Goal: Transaction & Acquisition: Purchase product/service

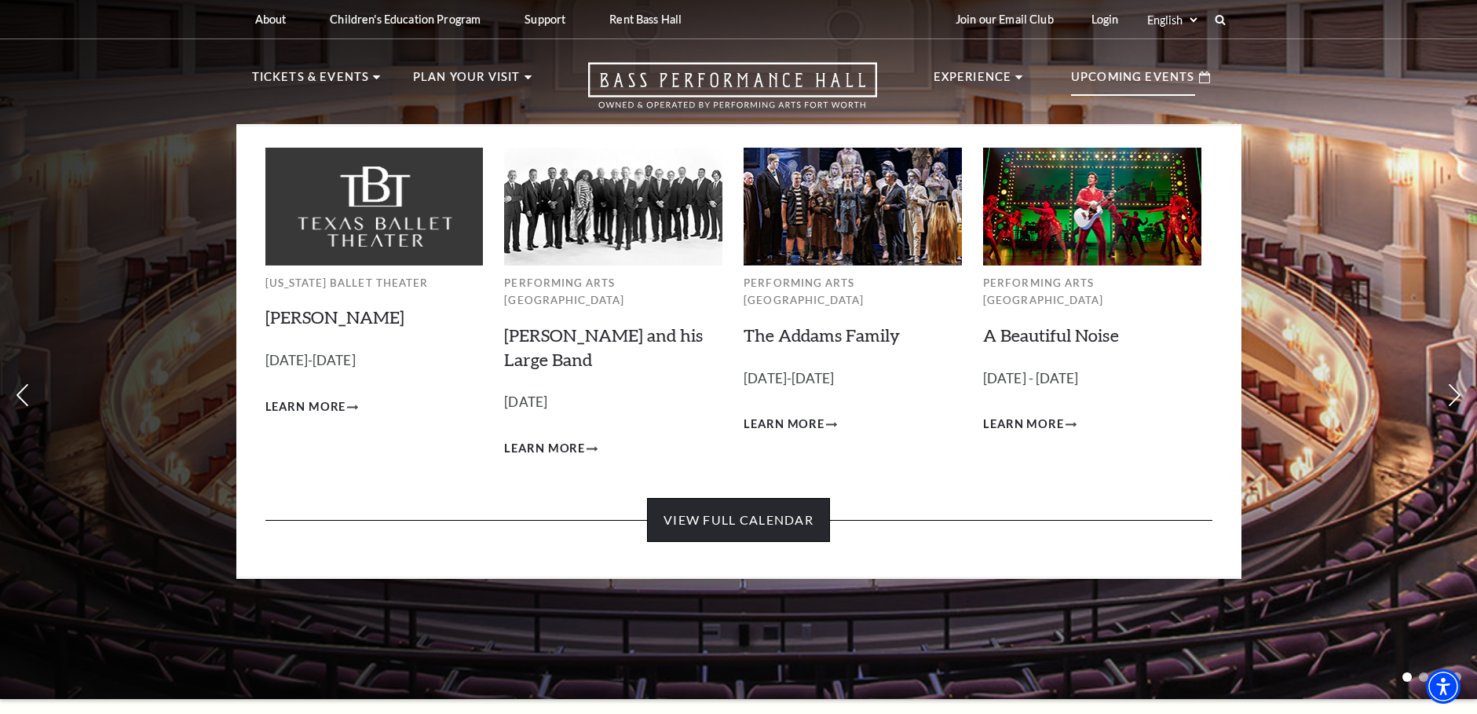
click at [743, 514] on link "View Full Calendar" at bounding box center [738, 520] width 183 height 44
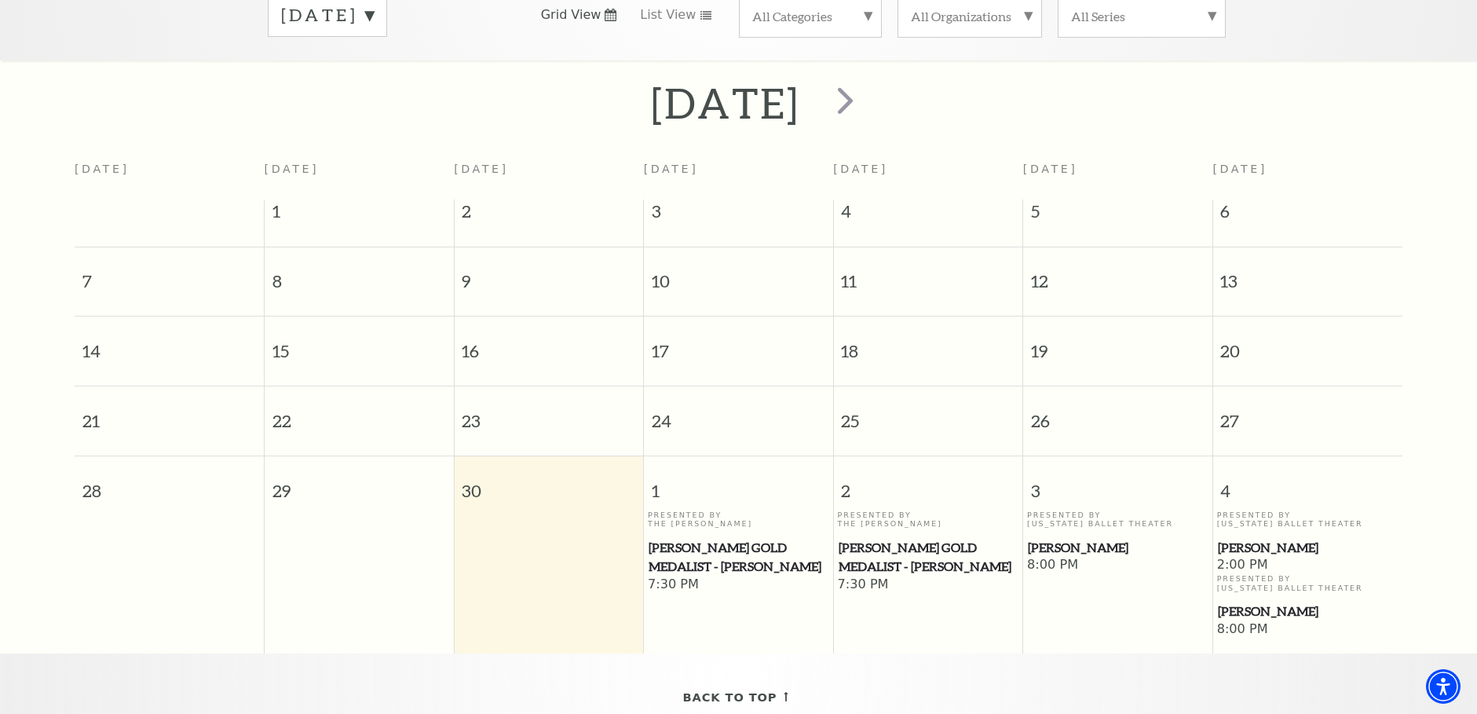
scroll to position [139, 0]
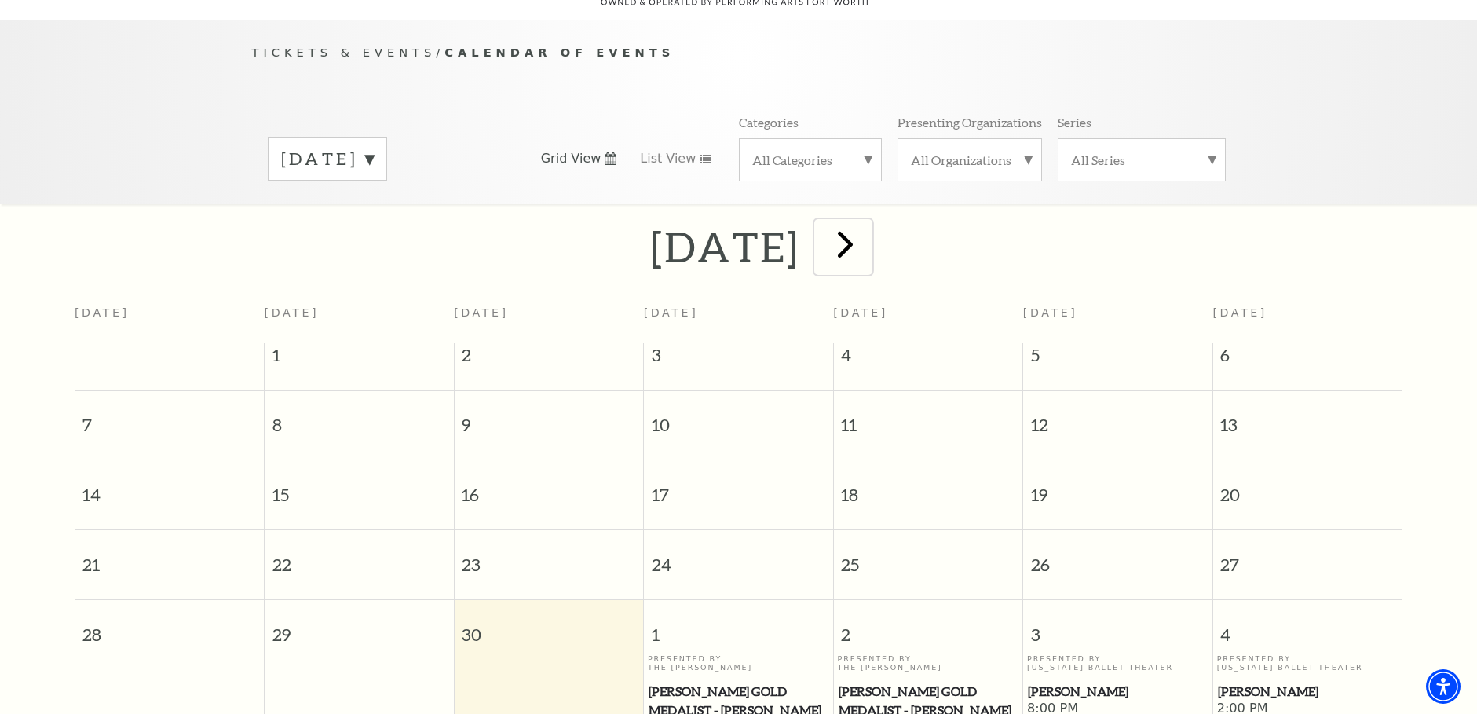
click at [868, 227] on span "next" at bounding box center [845, 243] width 45 height 45
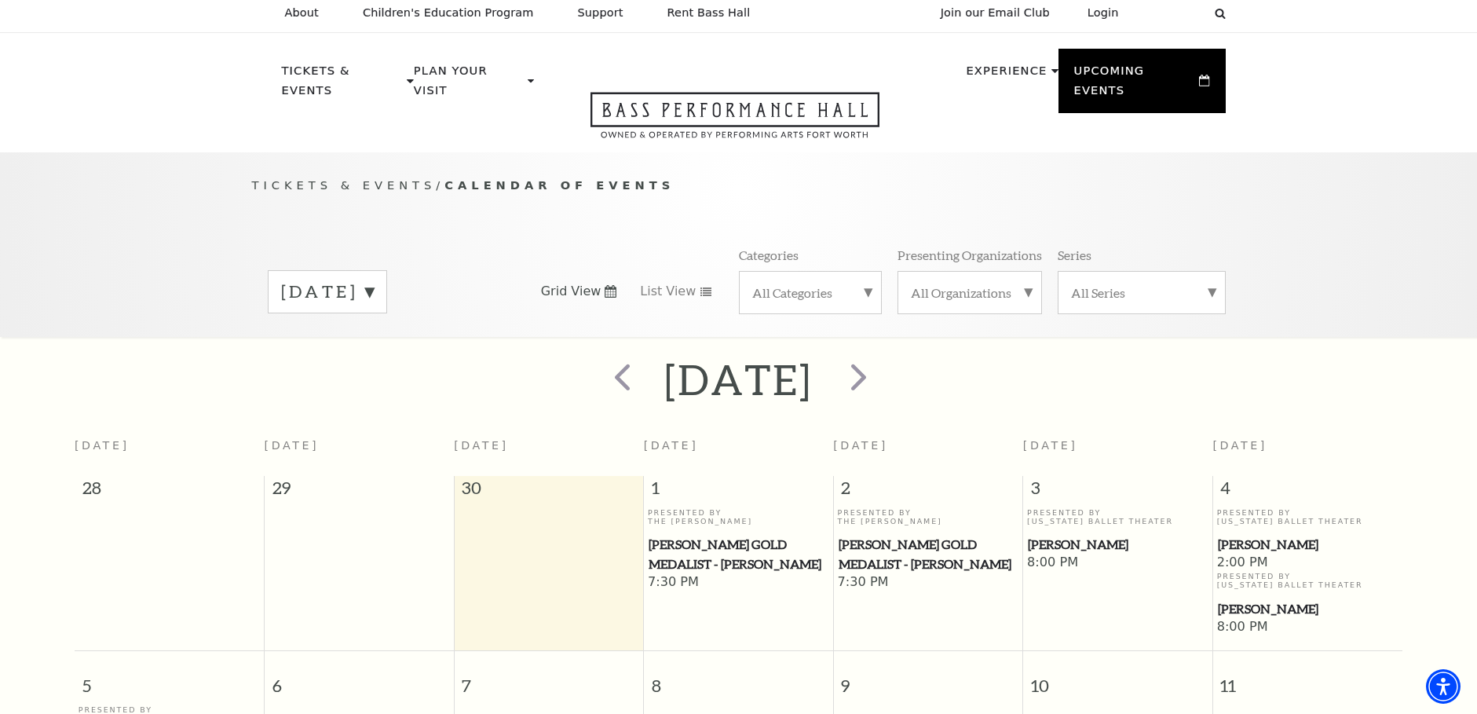
scroll to position [0, 0]
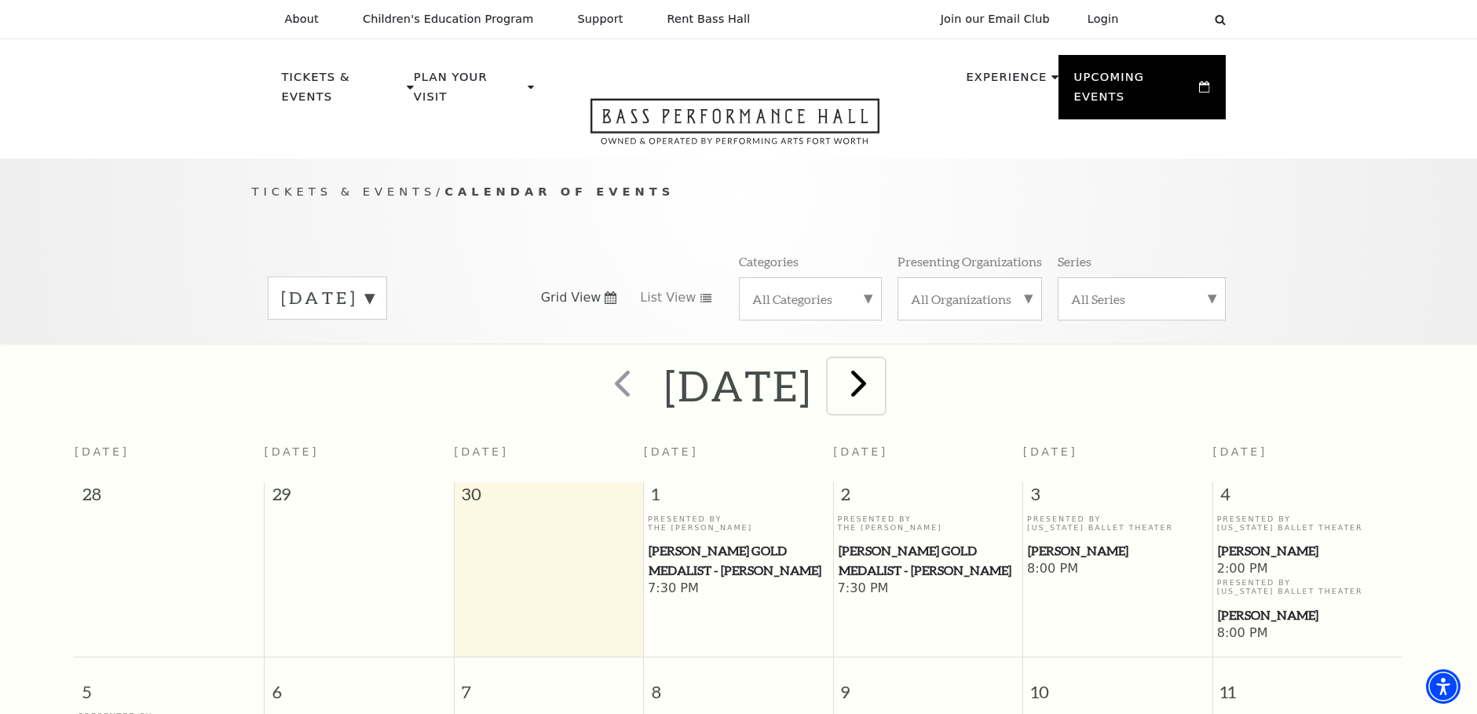
click at [881, 360] on span "next" at bounding box center [858, 382] width 45 height 45
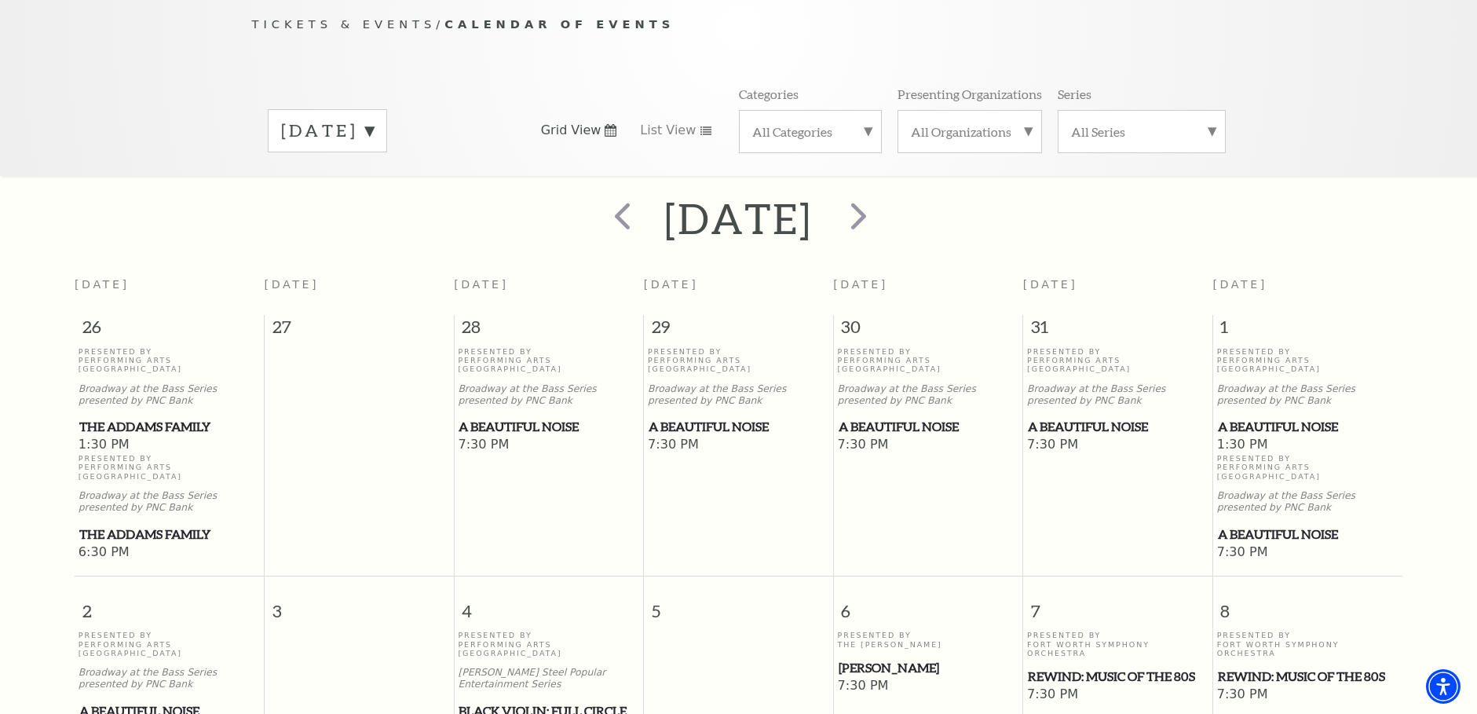
scroll to position [139, 0]
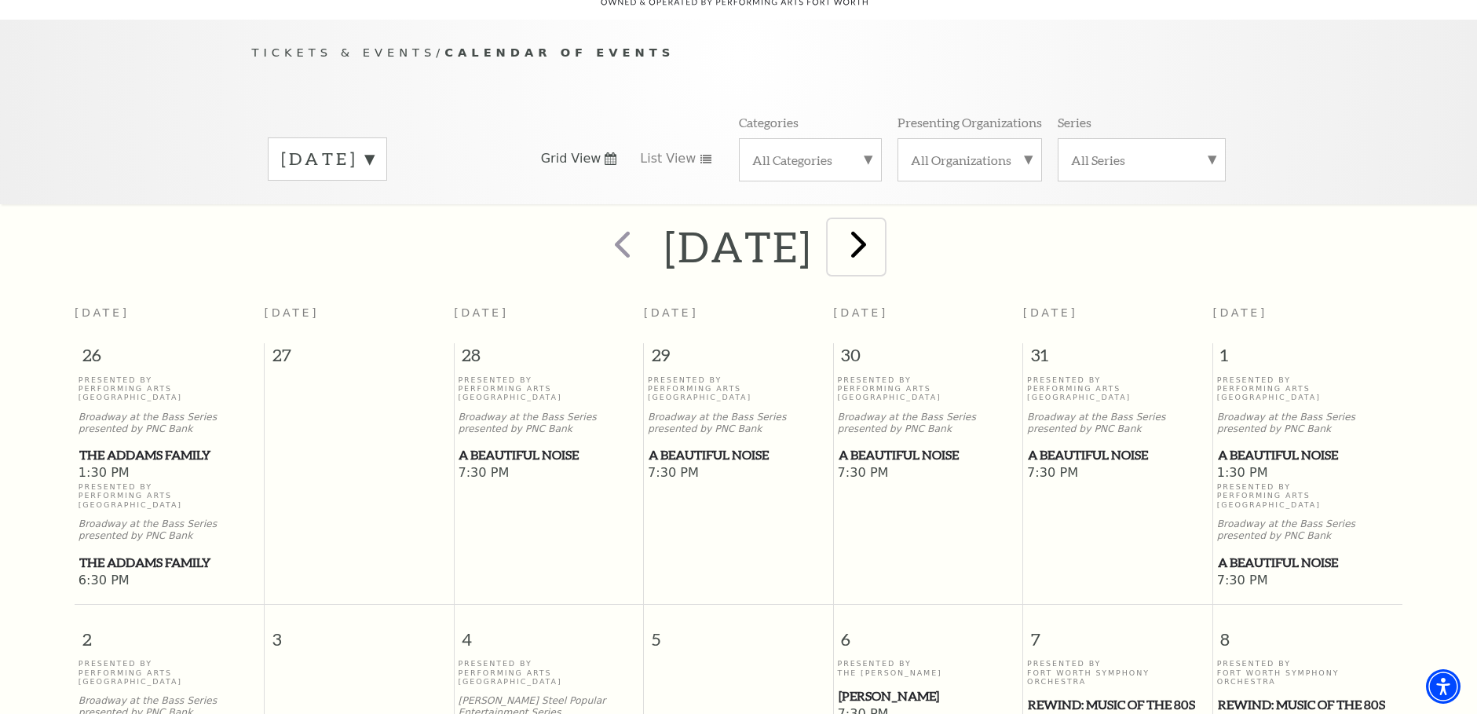
click at [881, 235] on span "next" at bounding box center [858, 243] width 45 height 45
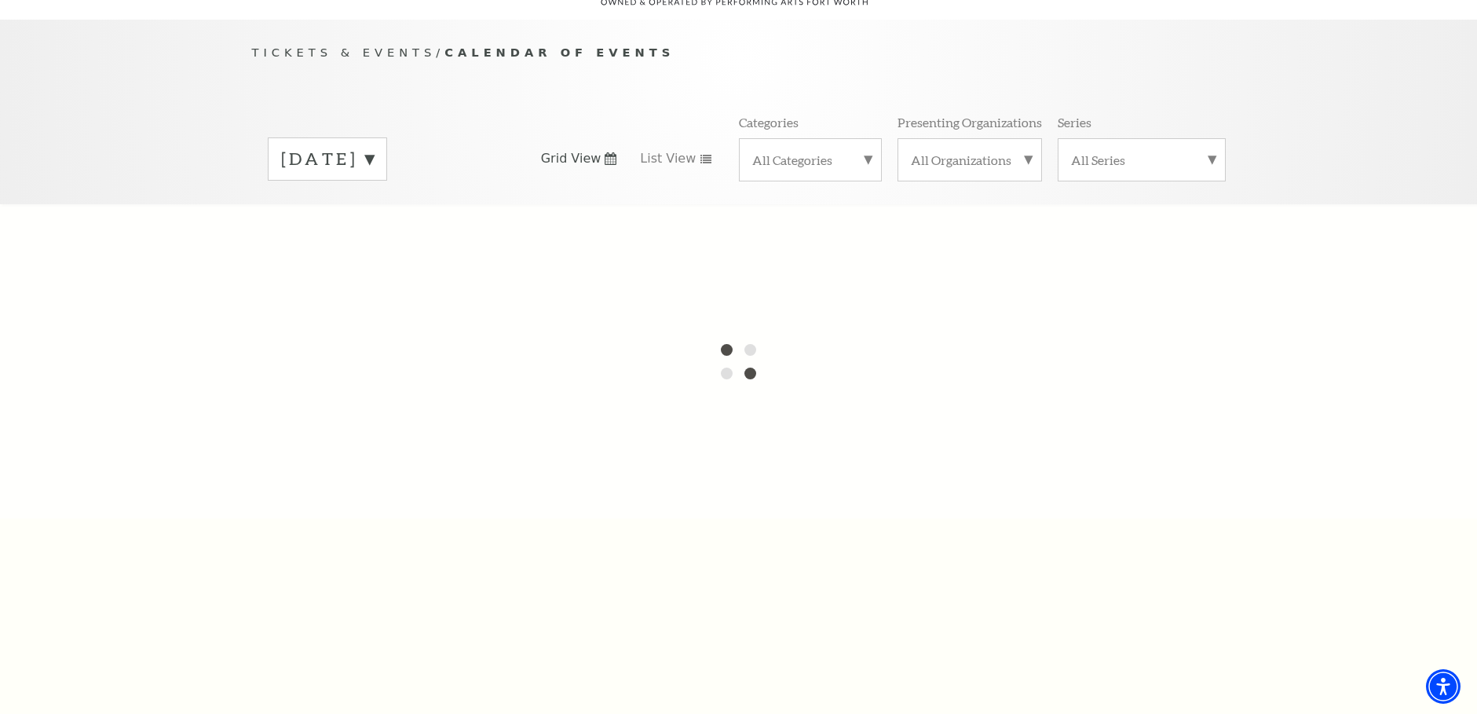
click at [374, 147] on label "November 2025" at bounding box center [327, 159] width 93 height 24
click at [349, 233] on div at bounding box center [738, 361] width 1477 height 314
click at [930, 269] on div at bounding box center [738, 361] width 1477 height 314
click at [360, 175] on label "October 2025" at bounding box center [327, 192] width 93 height 34
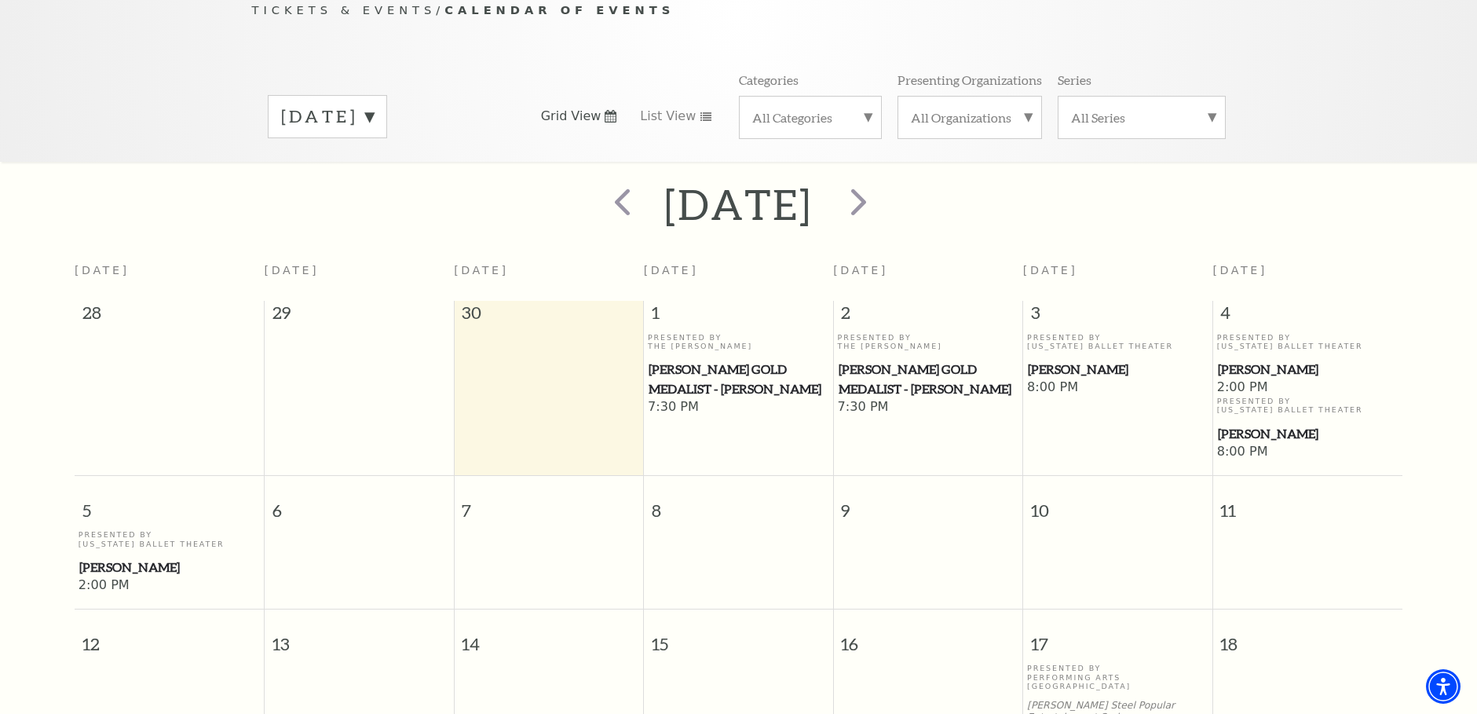
scroll to position [60, 0]
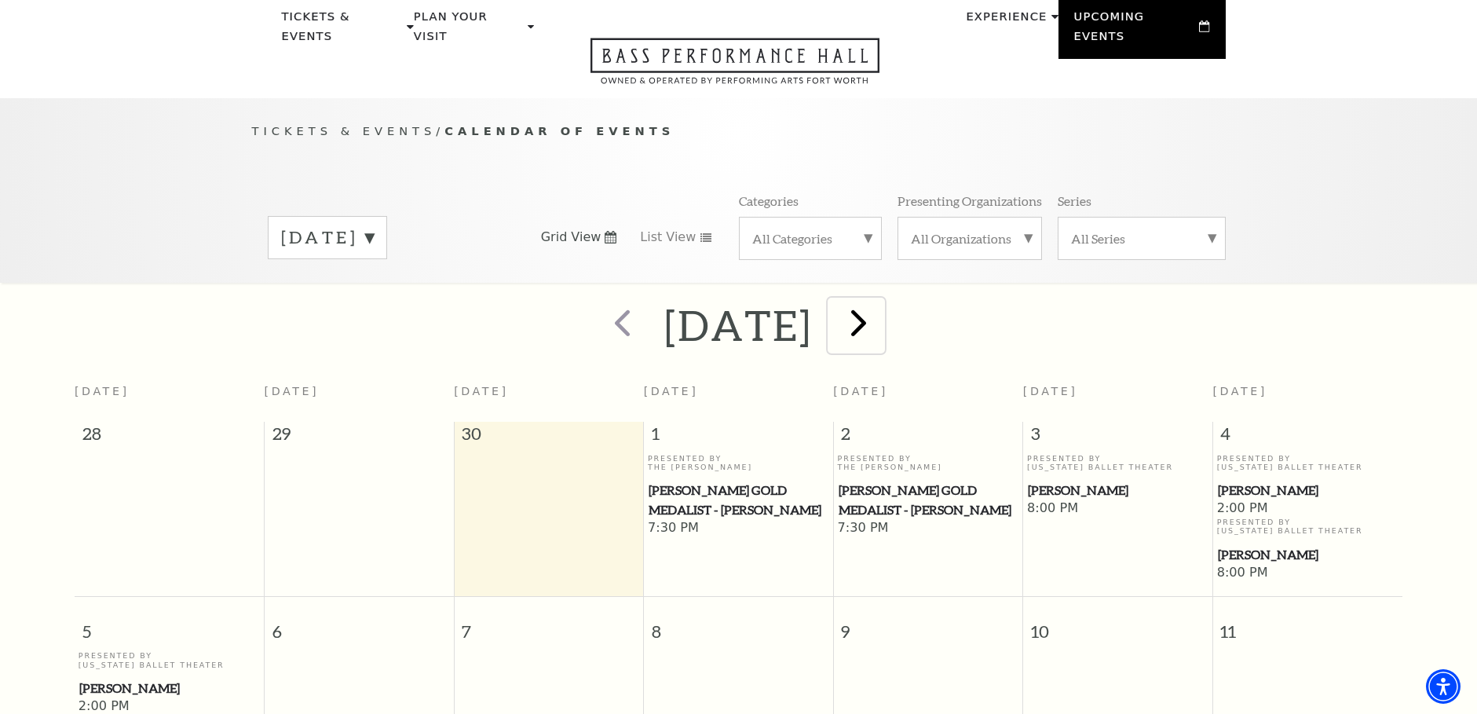
click at [881, 302] on span "next" at bounding box center [858, 322] width 45 height 45
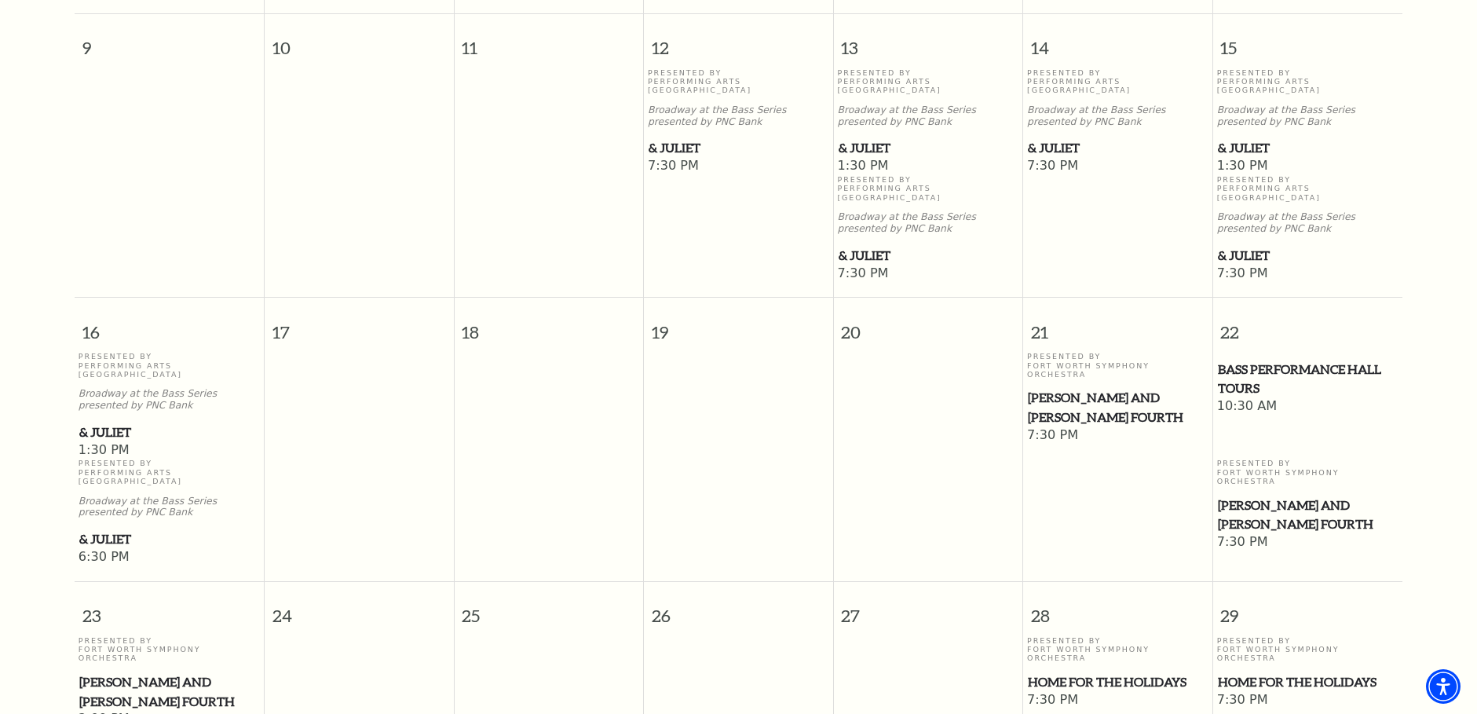
scroll to position [1239, 0]
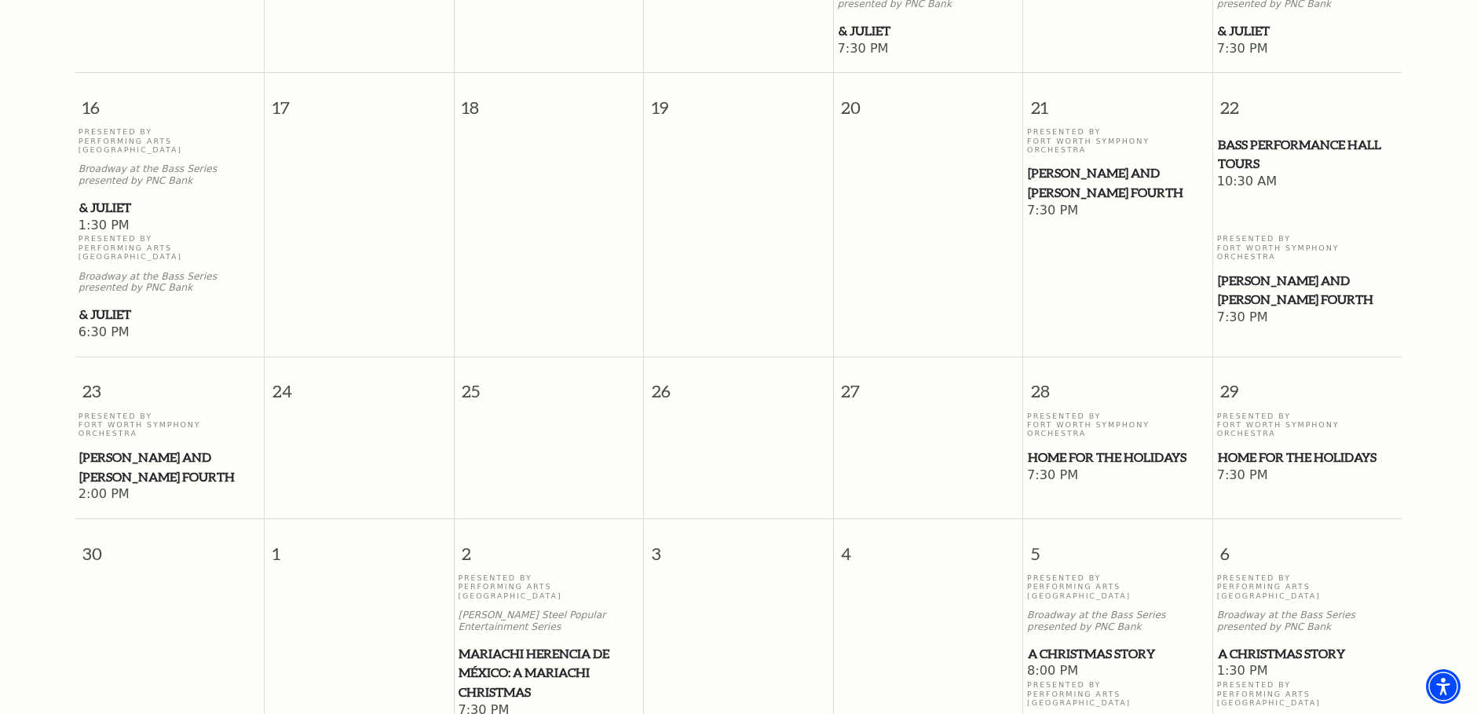
click at [1267, 644] on span "A Christmas Story" at bounding box center [1308, 654] width 181 height 20
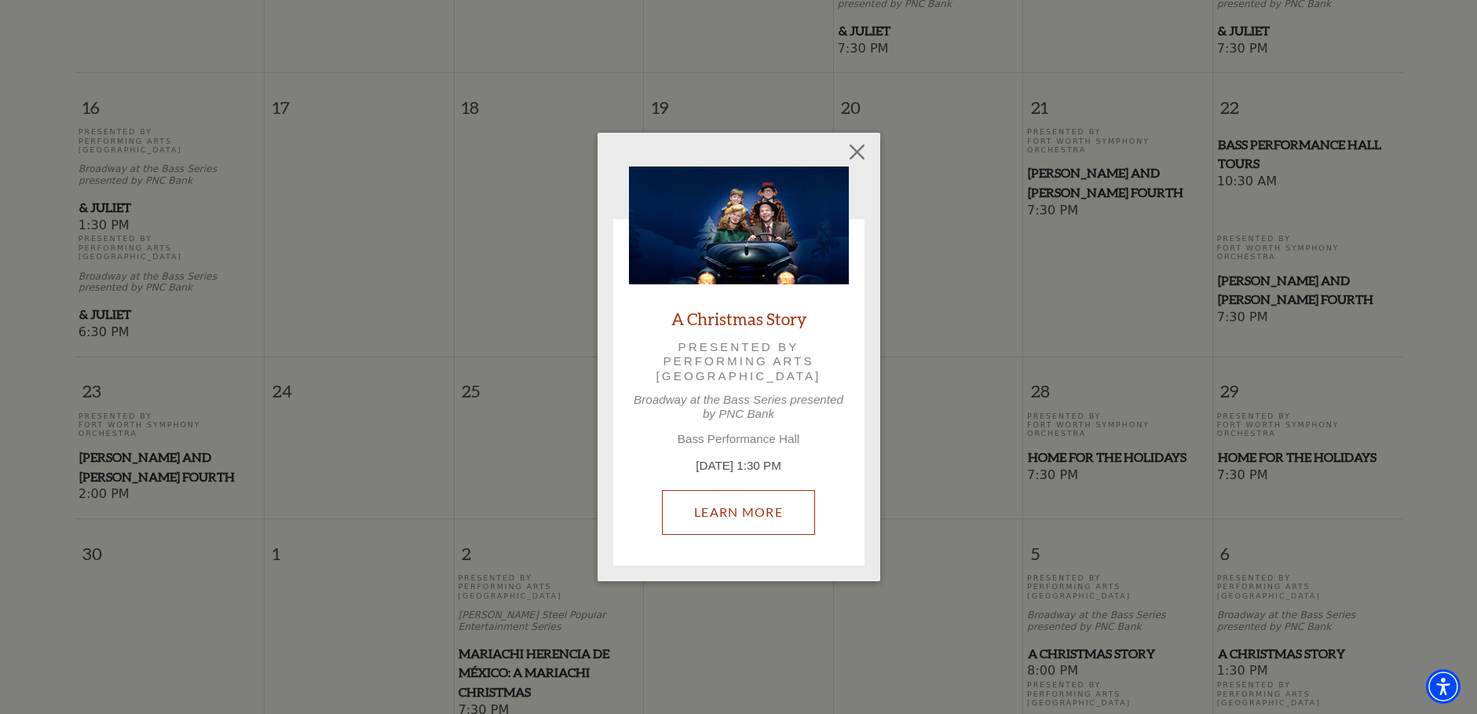
click at [729, 523] on link "Learn More" at bounding box center [738, 512] width 153 height 44
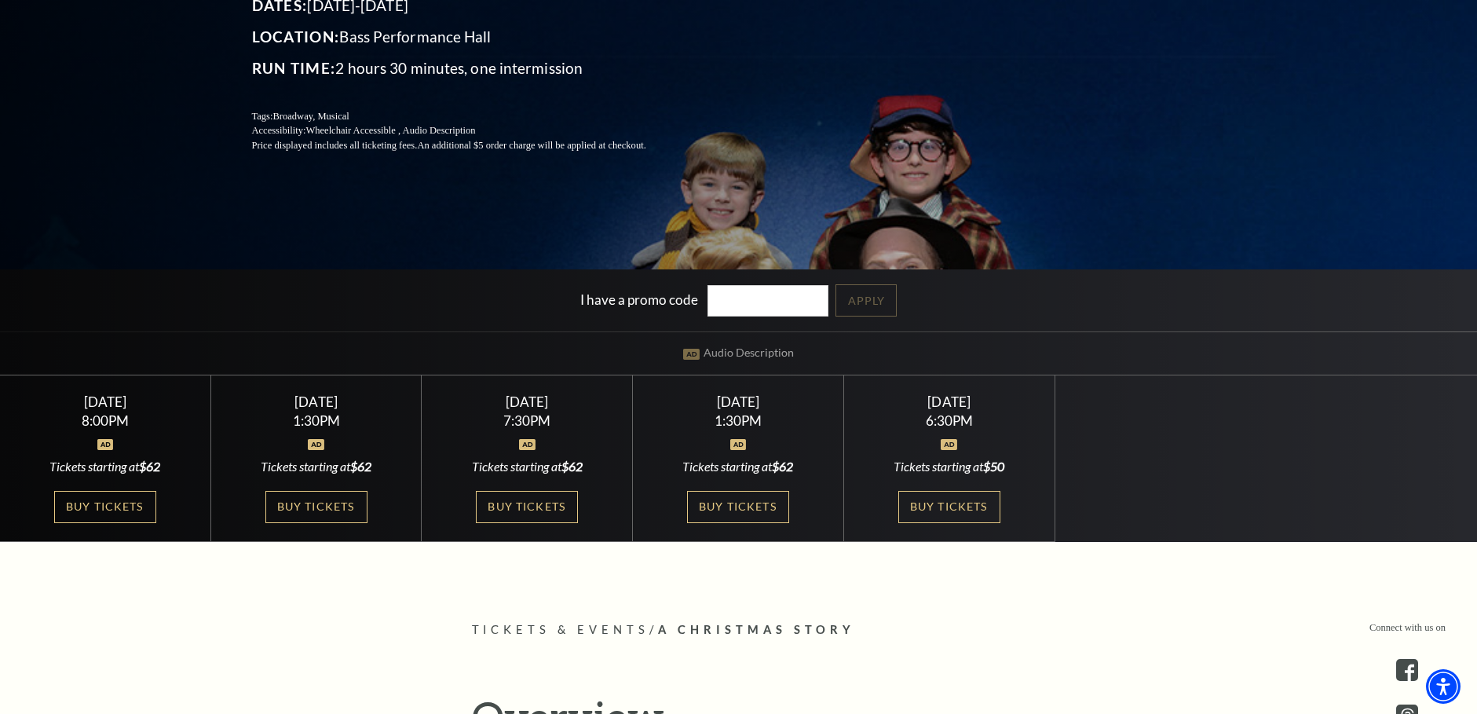
scroll to position [314, 0]
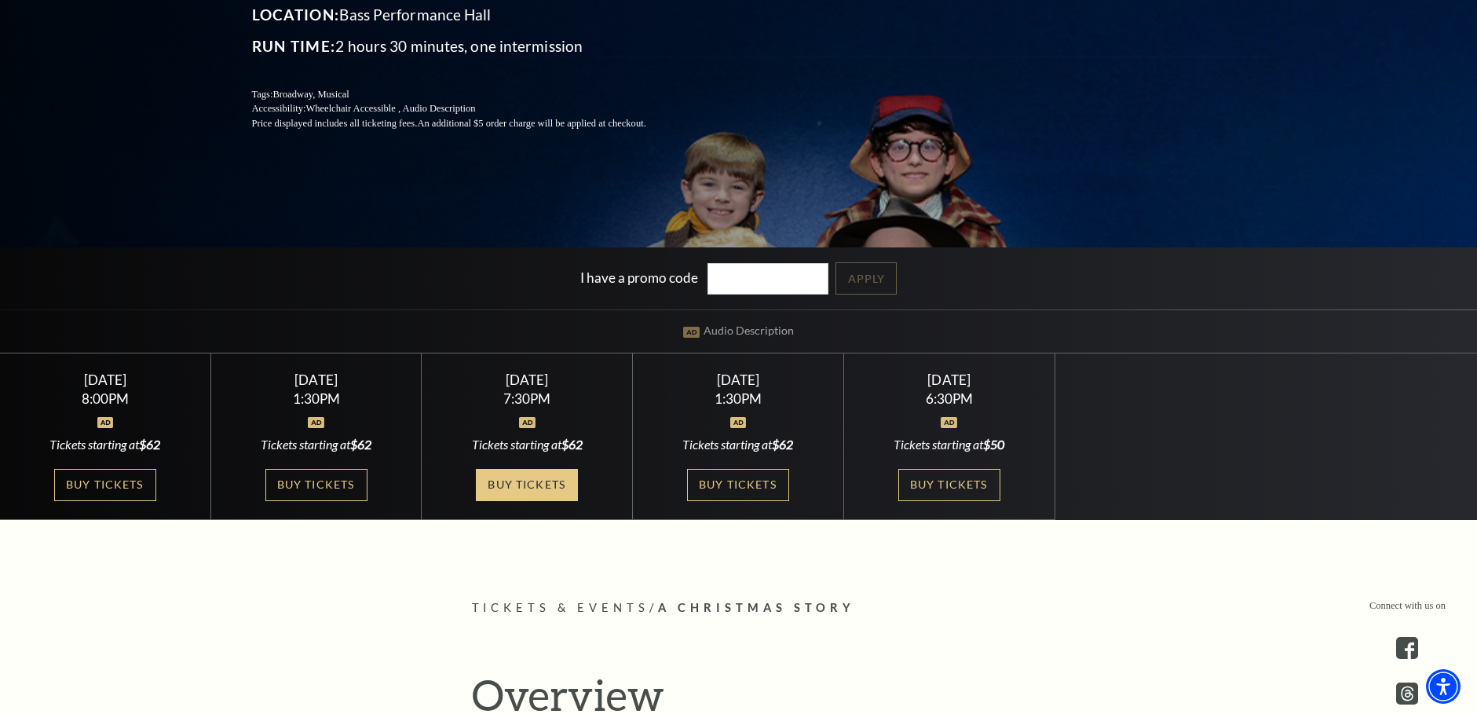
click at [503, 487] on link "Buy Tickets" at bounding box center [527, 485] width 102 height 32
click at [730, 488] on link "Buy Tickets" at bounding box center [738, 485] width 102 height 32
click at [313, 485] on link "Buy Tickets" at bounding box center [316, 485] width 102 height 32
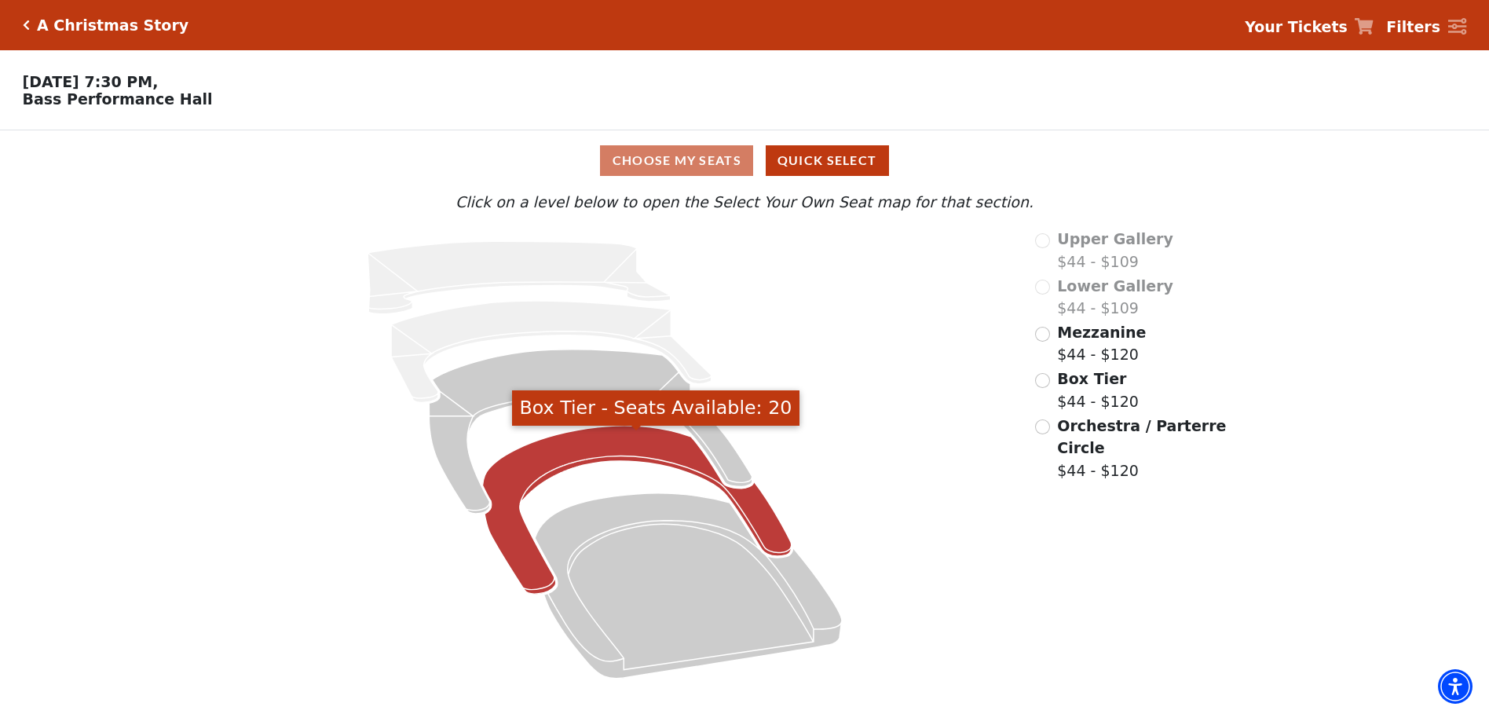
click at [516, 572] on icon "Box Tier - Seats Available: 20" at bounding box center [637, 510] width 309 height 168
click at [614, 465] on icon "Box Tier - Seats Available: 21" at bounding box center [637, 510] width 309 height 168
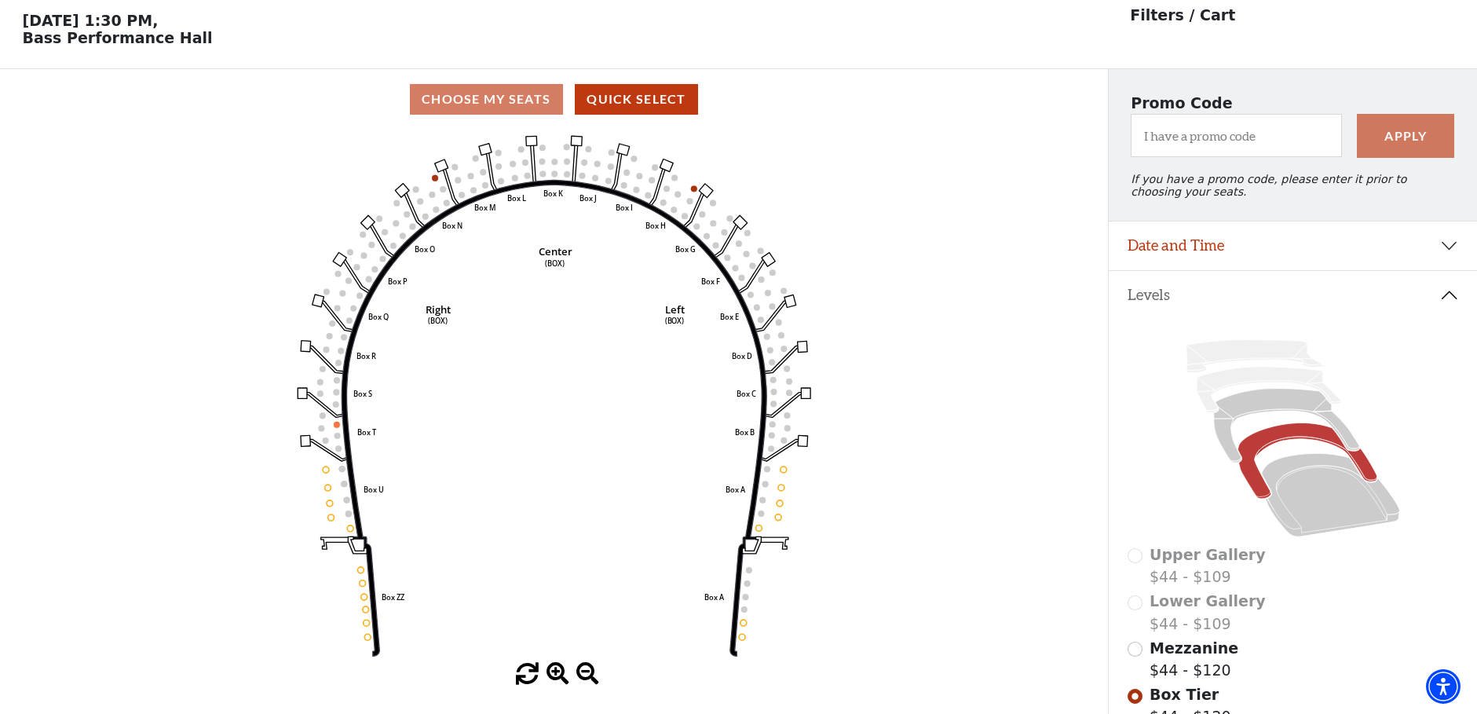
scroll to position [73, 0]
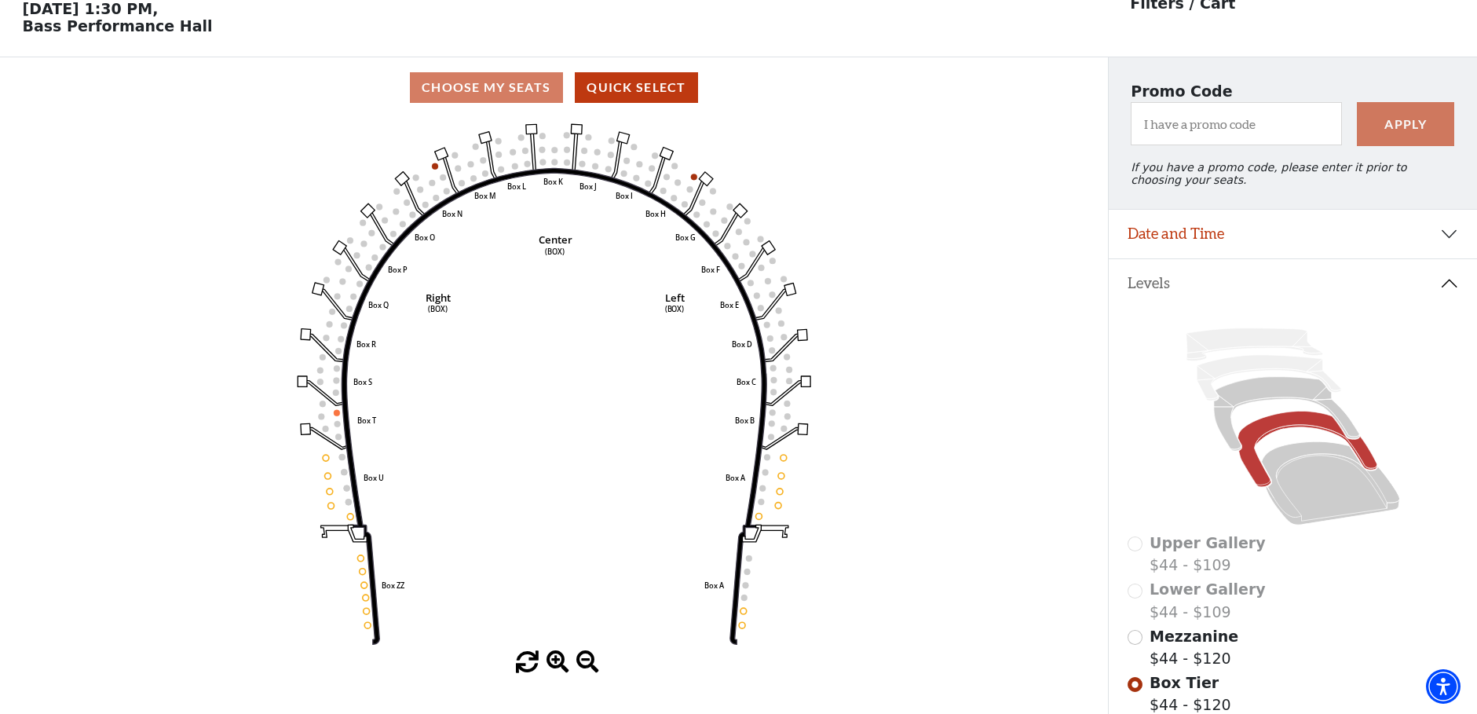
click at [460, 96] on div "Choose My Seats Quick Select" at bounding box center [554, 87] width 1108 height 31
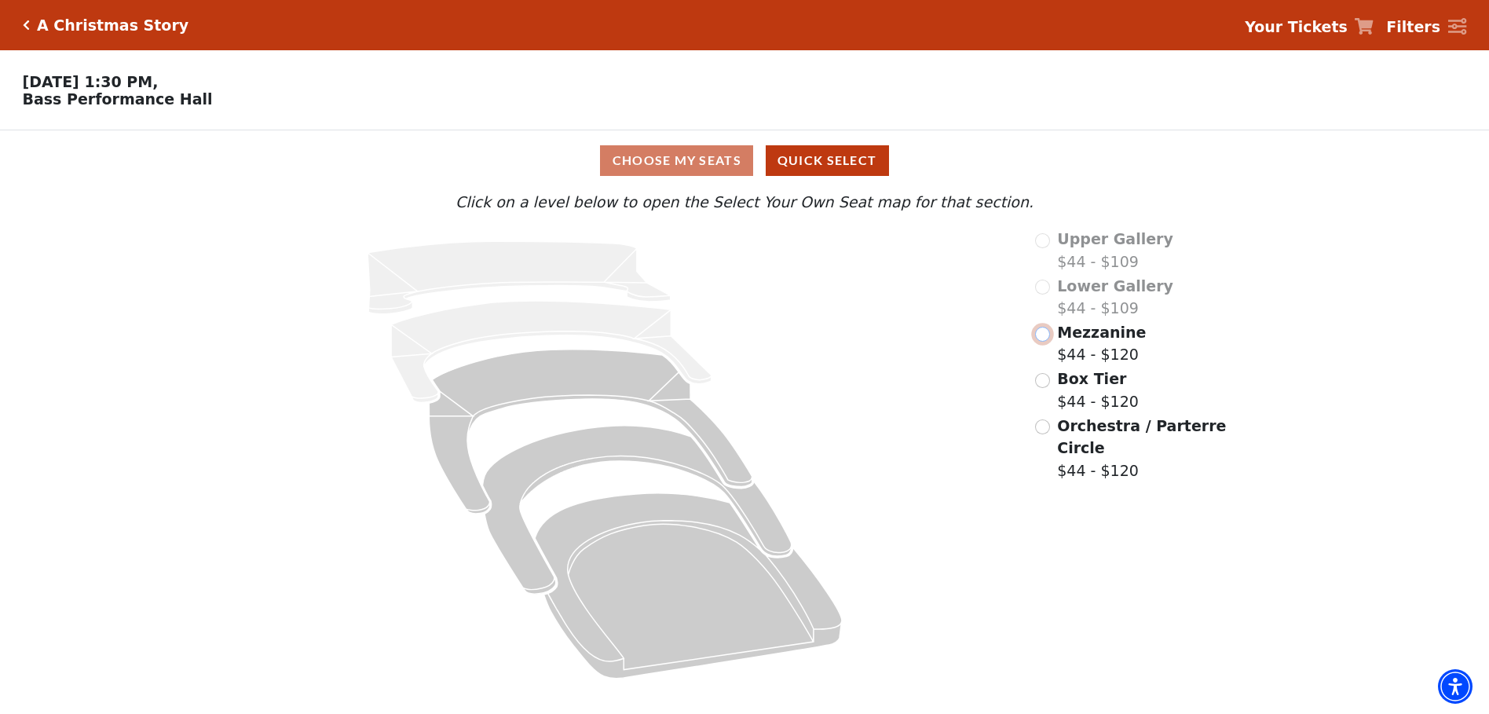
click at [1041, 335] on input "Mezzanine$44 - $120\a" at bounding box center [1042, 334] width 15 height 15
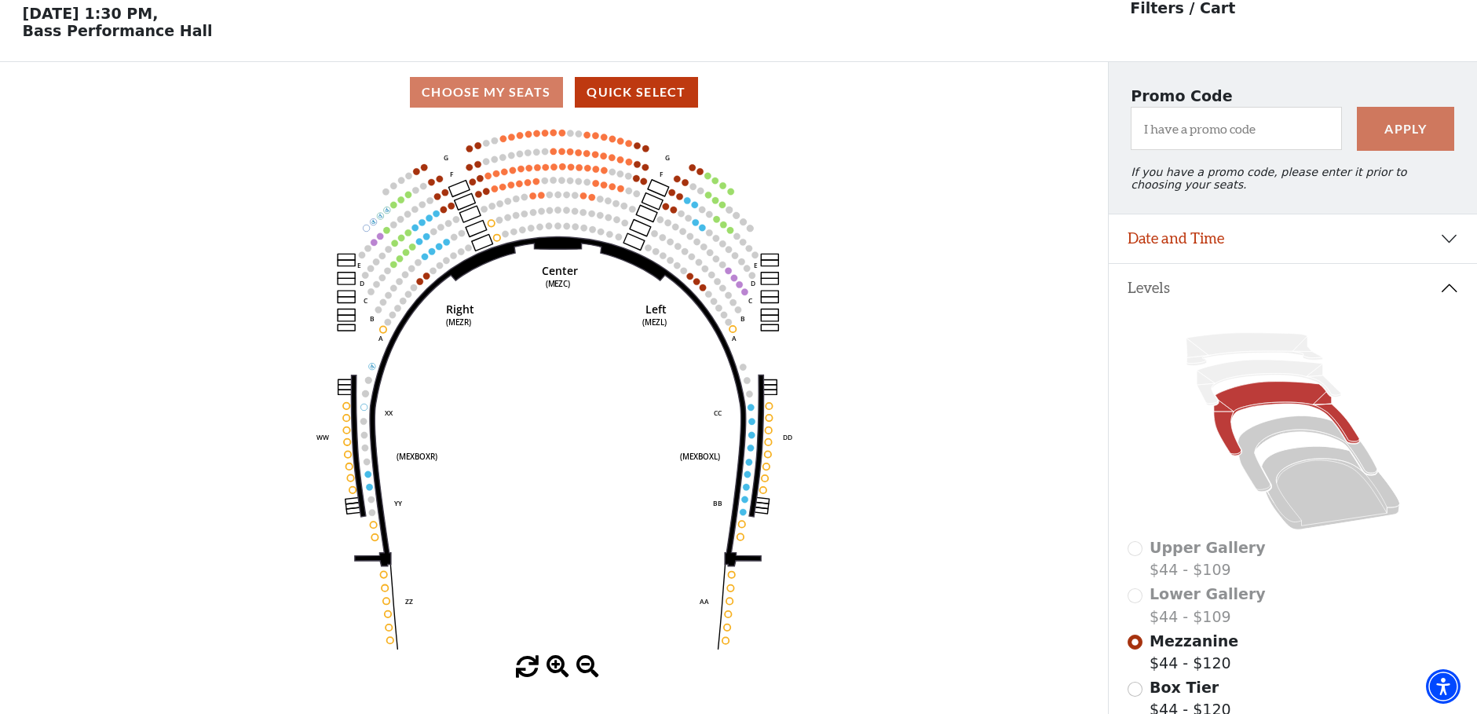
scroll to position [73, 0]
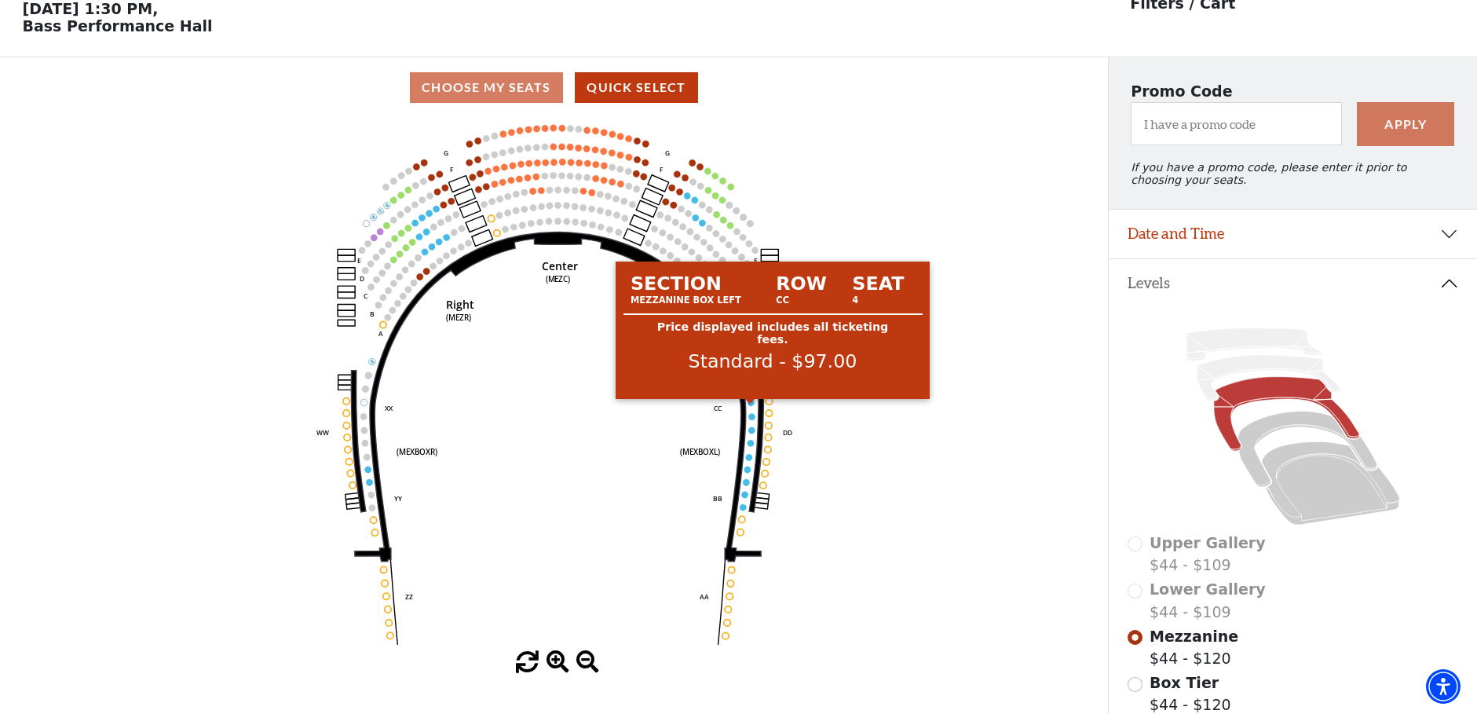
click at [752, 405] on circle at bounding box center [751, 402] width 6 height 6
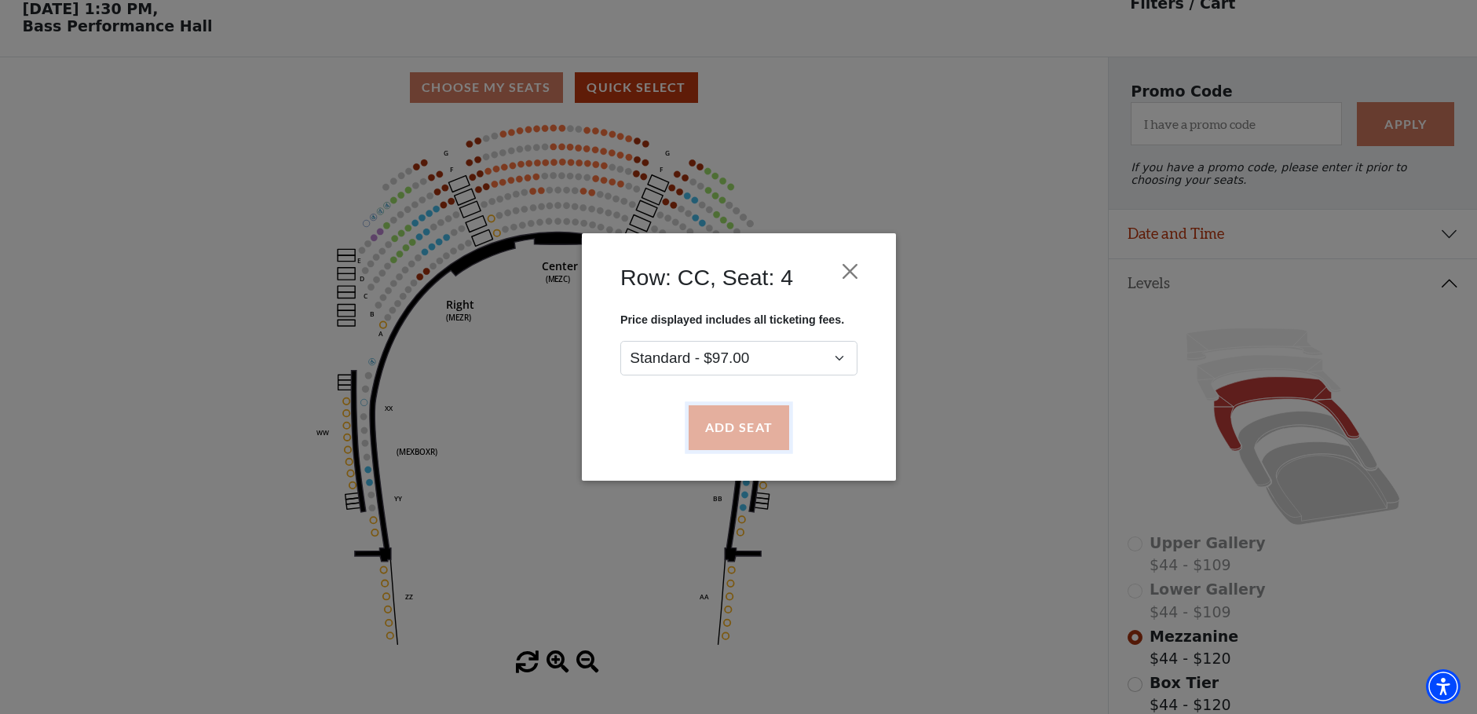
click at [785, 424] on button "Add Seat" at bounding box center [738, 428] width 101 height 44
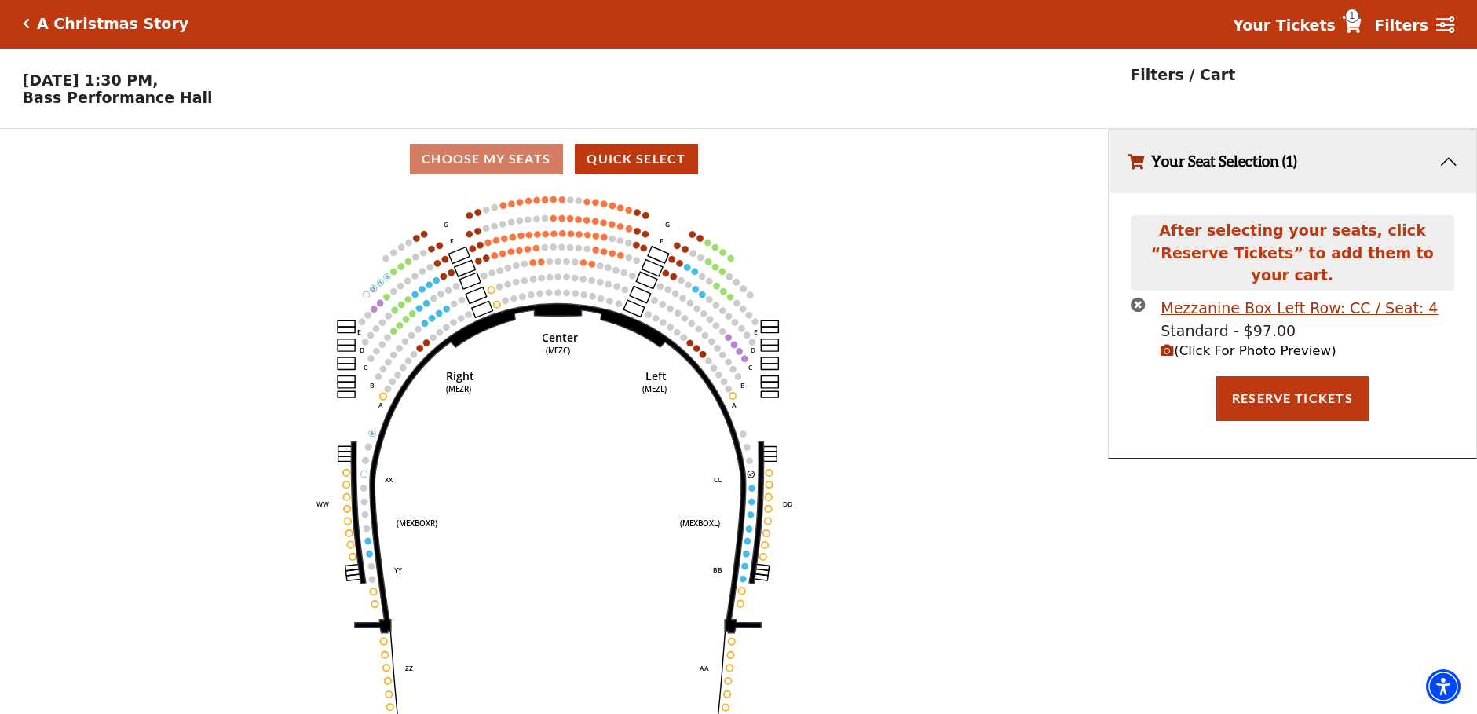
scroll to position [0, 0]
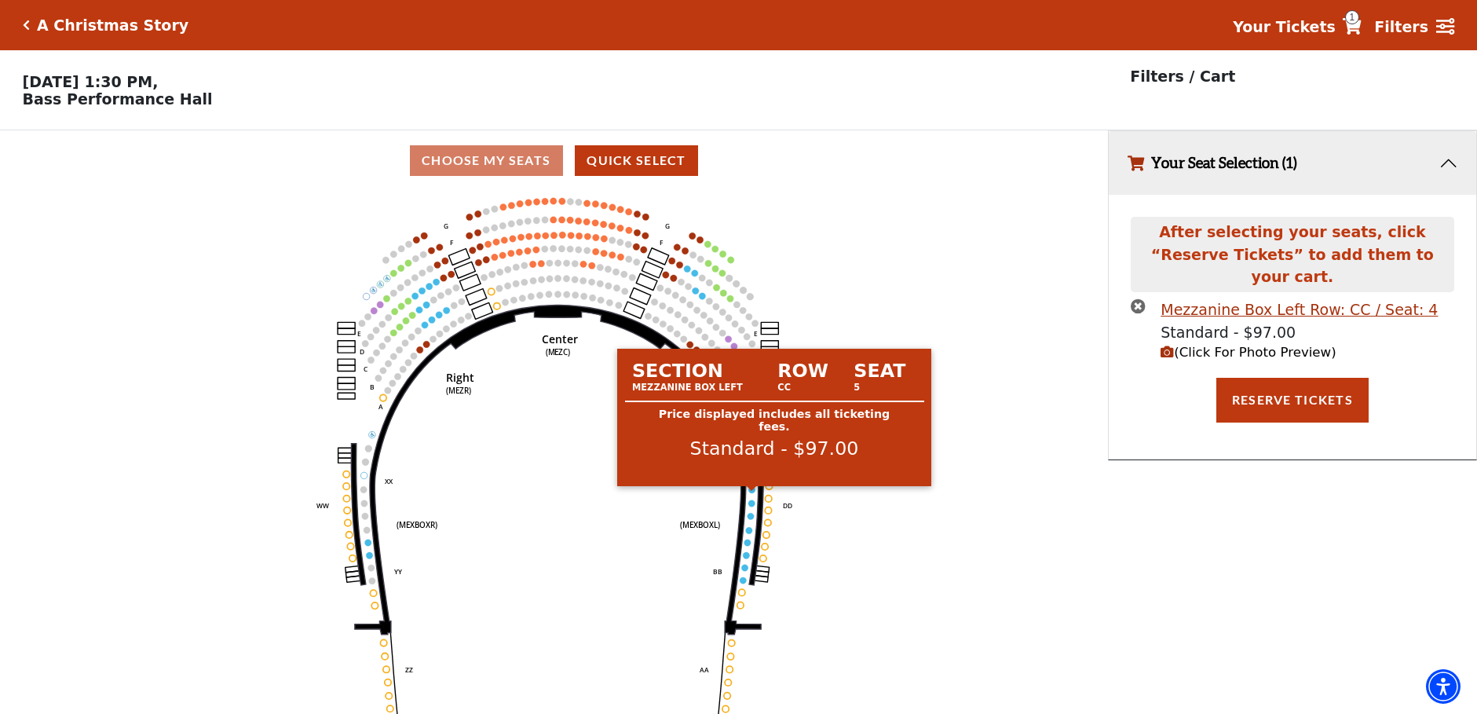
click at [752, 492] on circle at bounding box center [751, 489] width 6 height 6
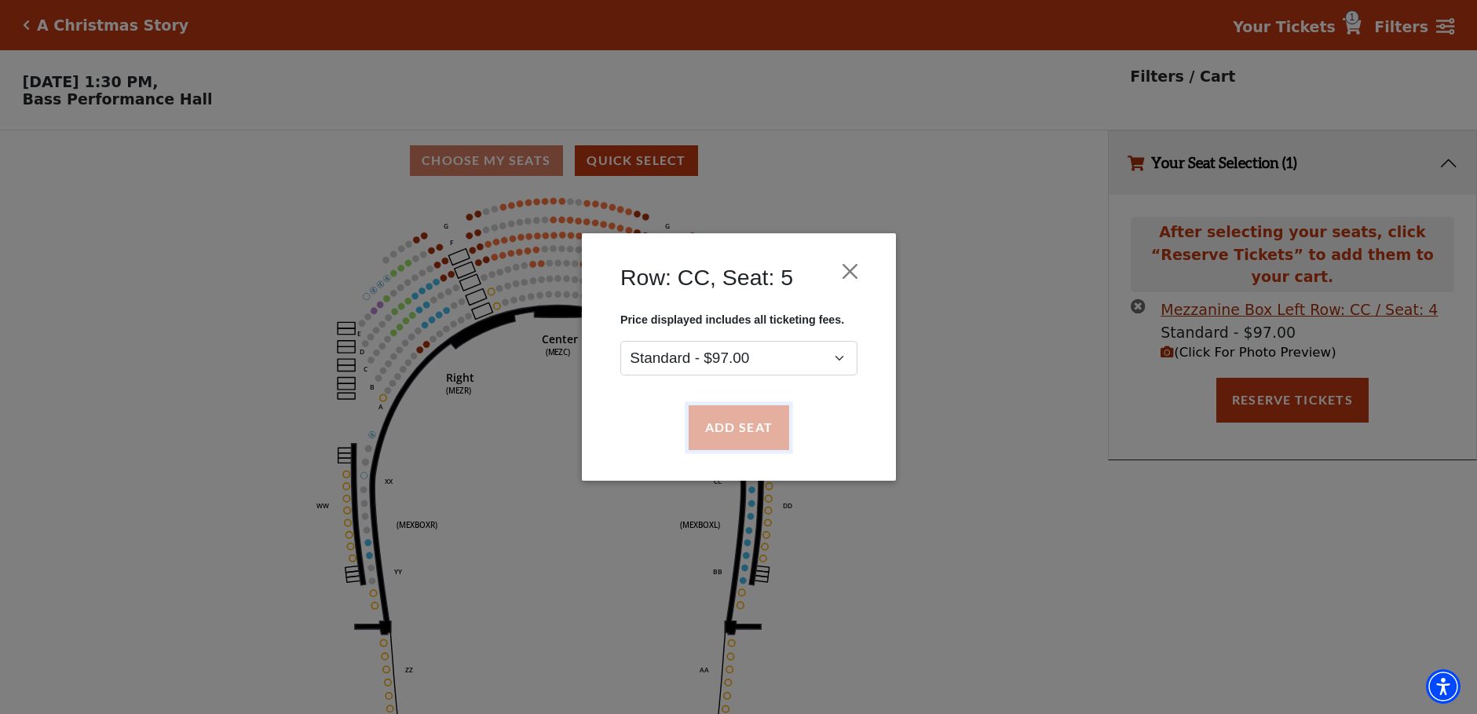
click at [734, 433] on button "Add Seat" at bounding box center [738, 428] width 101 height 44
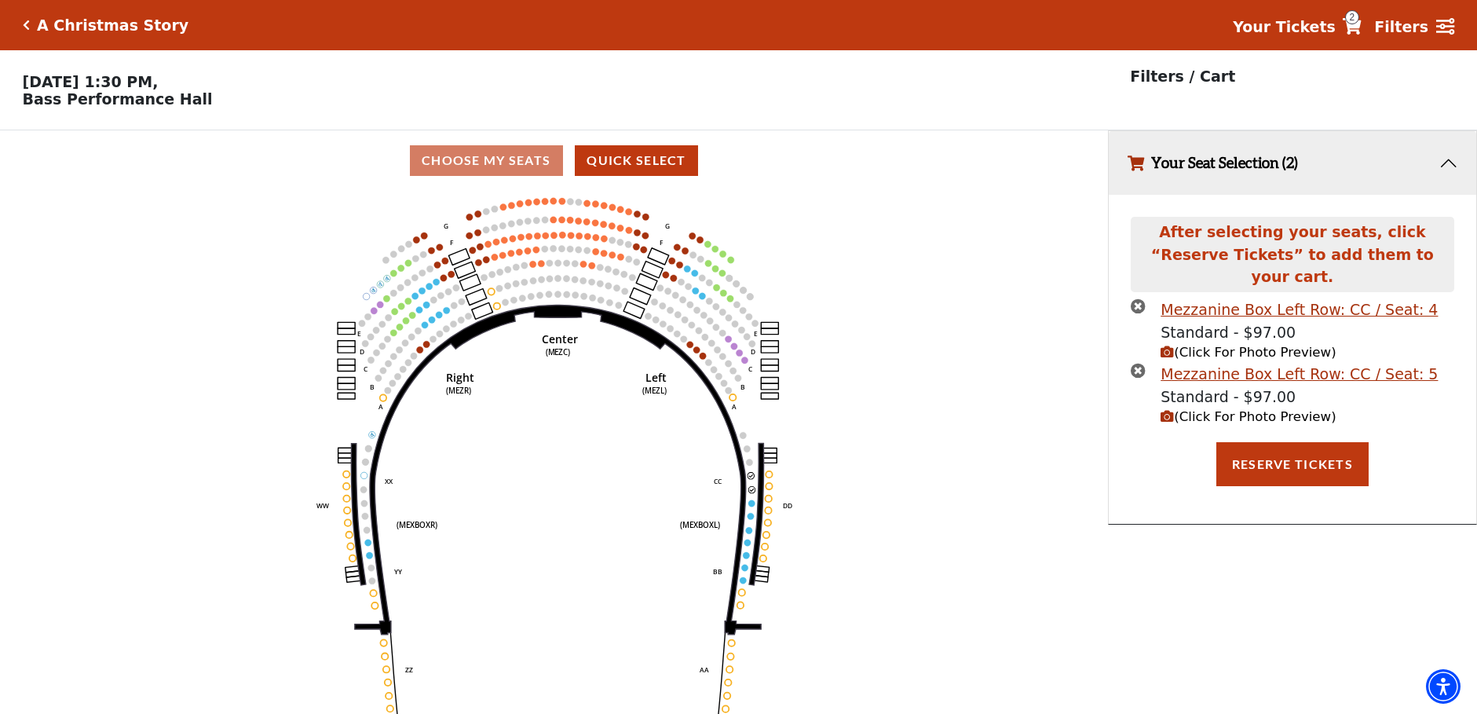
scroll to position [38, 0]
